Goal: Task Accomplishment & Management: Manage account settings

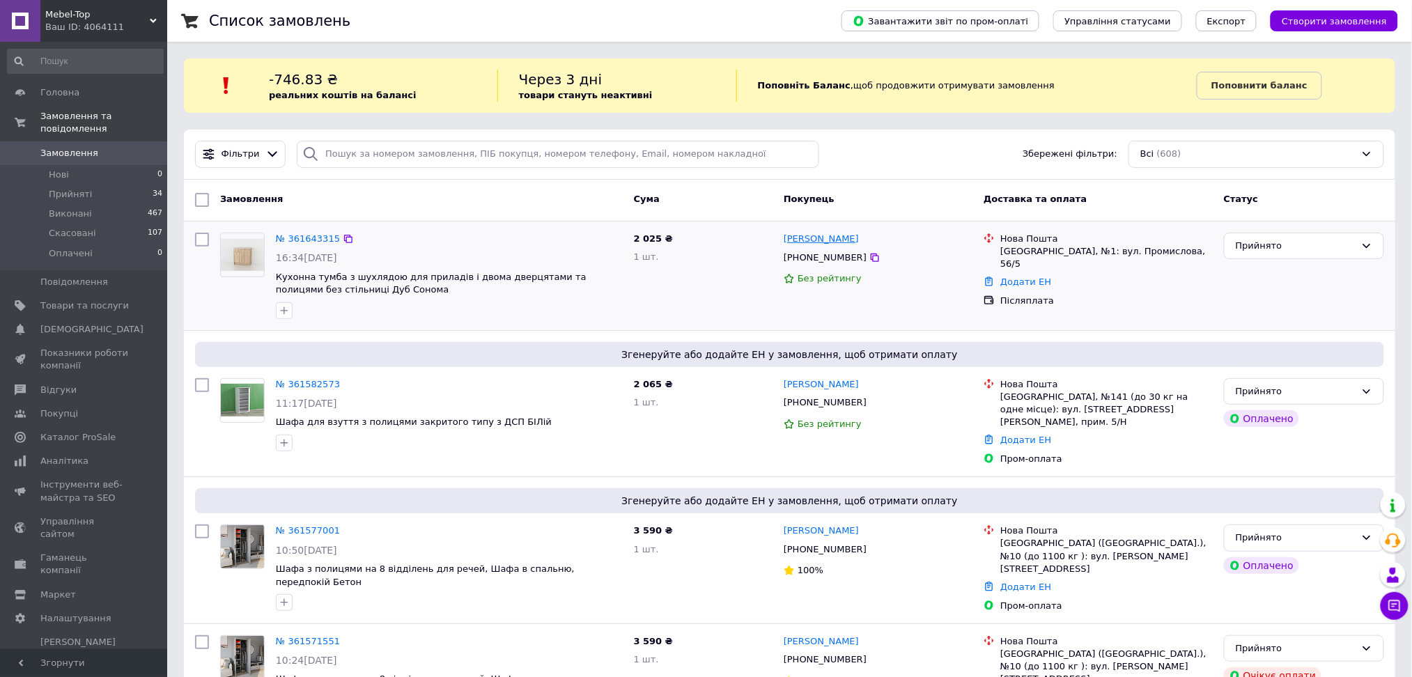
copy link "[PERSON_NAME]"
drag, startPoint x: 873, startPoint y: 241, endPoint x: 784, endPoint y: 244, distance: 88.5
click at [784, 244] on div "Мар'яна Романяк" at bounding box center [878, 239] width 192 height 16
click at [869, 260] on icon at bounding box center [874, 257] width 11 height 11
copy div "Самбір, №1"
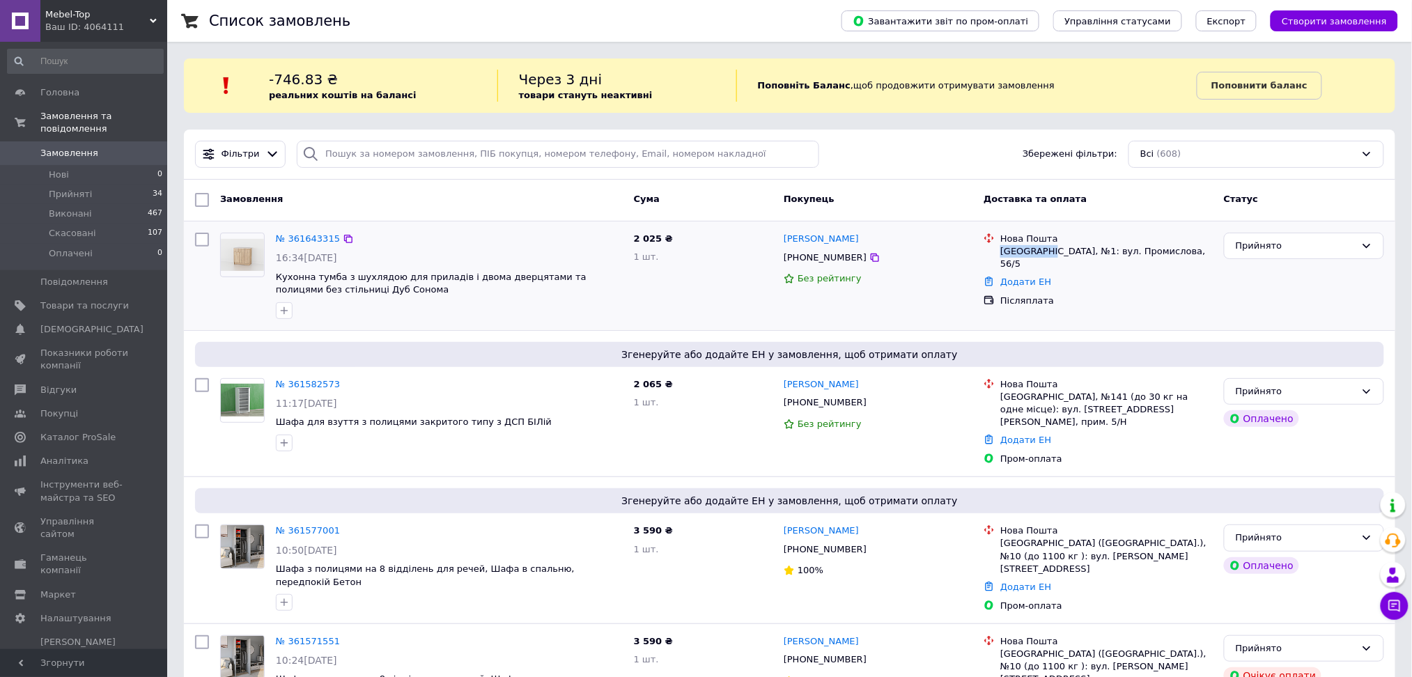
drag, startPoint x: 999, startPoint y: 254, endPoint x: 1049, endPoint y: 247, distance: 50.0
click at [1049, 247] on div "Нова Пошта Самбір, №1: вул. Промислова, 56/5" at bounding box center [1106, 252] width 218 height 38
click at [293, 235] on link "№ 361643315" at bounding box center [308, 238] width 64 height 10
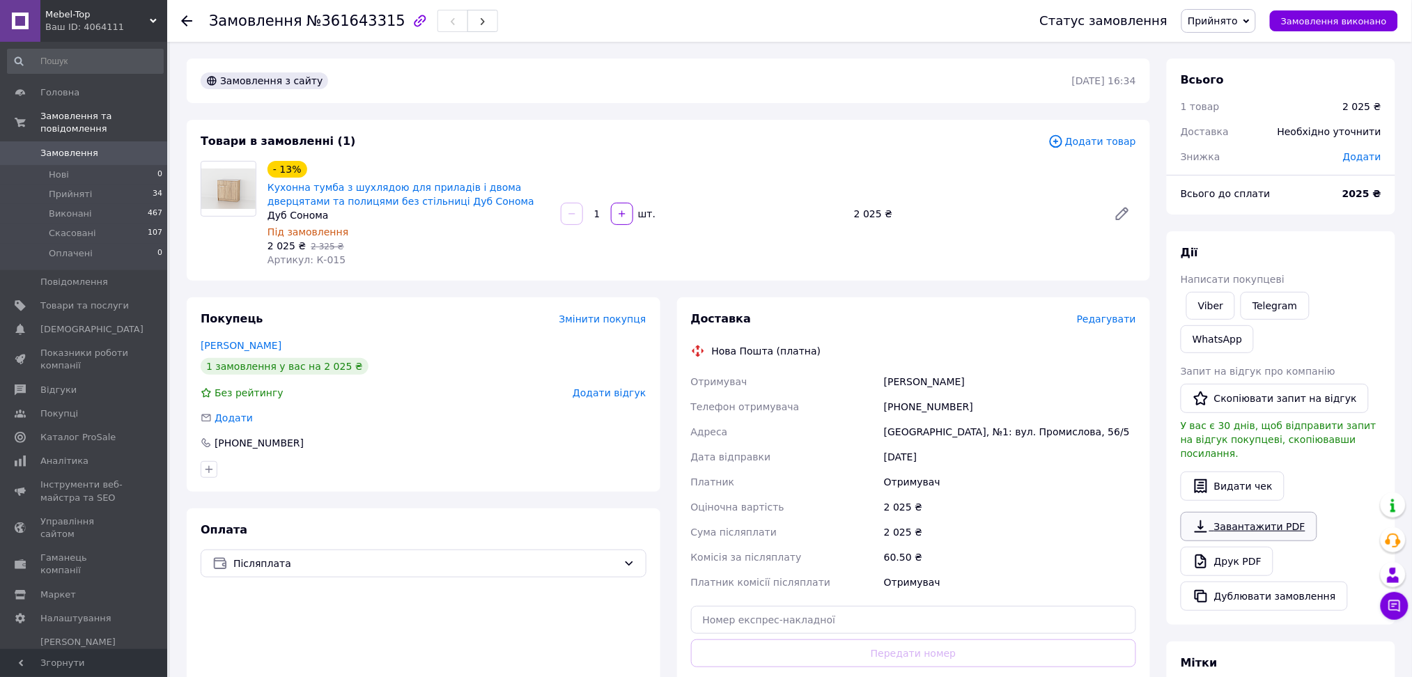
click at [1232, 512] on link "Завантажити PDF" at bounding box center [1248, 526] width 136 height 29
click at [799, 181] on div "- 13% Кухонна тумба з шухлядою для приладів і двома дверцятами та полицями без …" at bounding box center [702, 213] width 880 height 111
